Goal: Find specific page/section: Find specific page/section

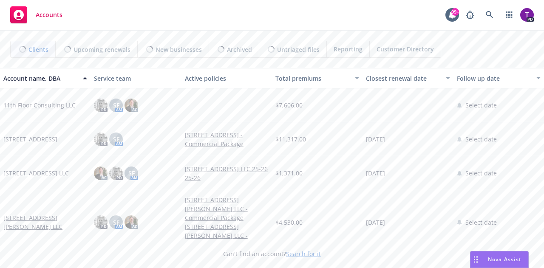
click at [299, 254] on link "Search for it" at bounding box center [303, 254] width 35 height 8
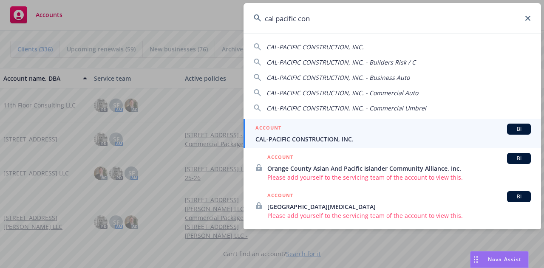
type input "cal pacific con"
click at [313, 139] on span "CAL-PACIFIC CONSTRUCTION, INC." at bounding box center [392, 139] width 275 height 9
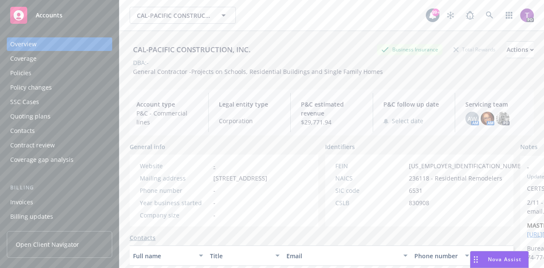
click at [23, 69] on div "Policies" at bounding box center [20, 73] width 21 height 14
